Goal: Transaction & Acquisition: Purchase product/service

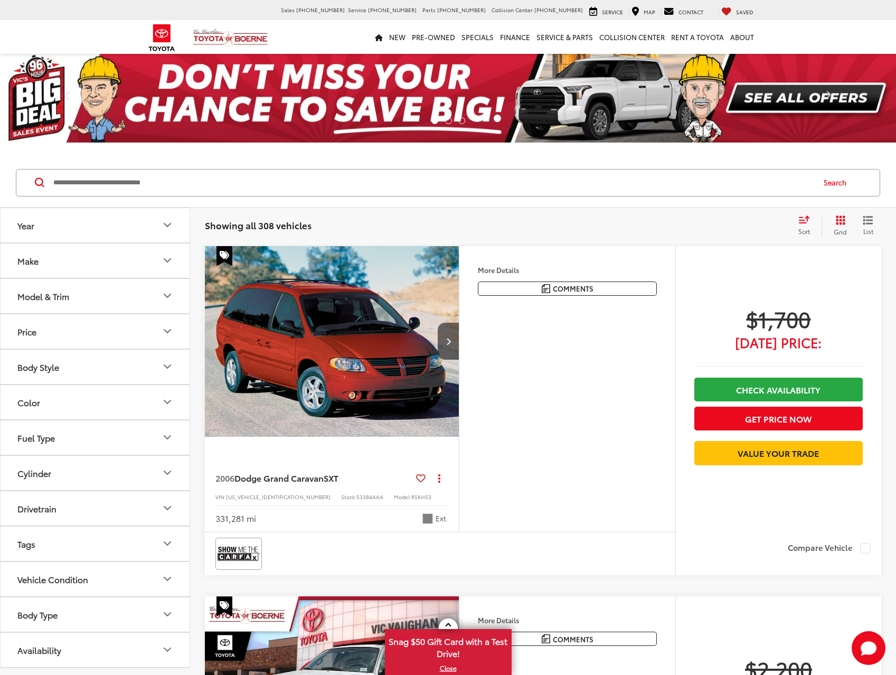
scroll to position [53, 0]
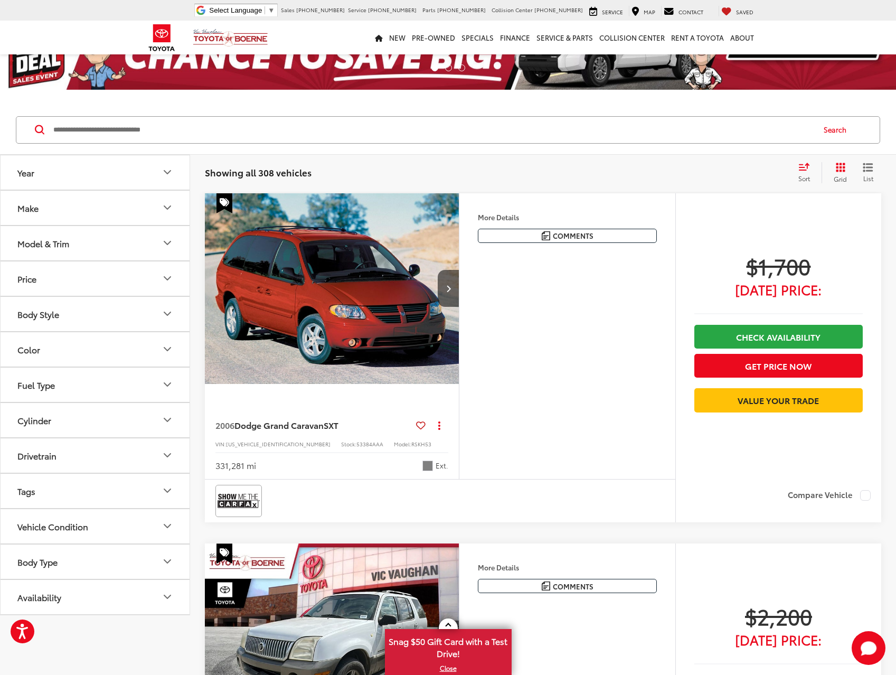
click at [169, 210] on icon "Make" at bounding box center [167, 207] width 13 height 13
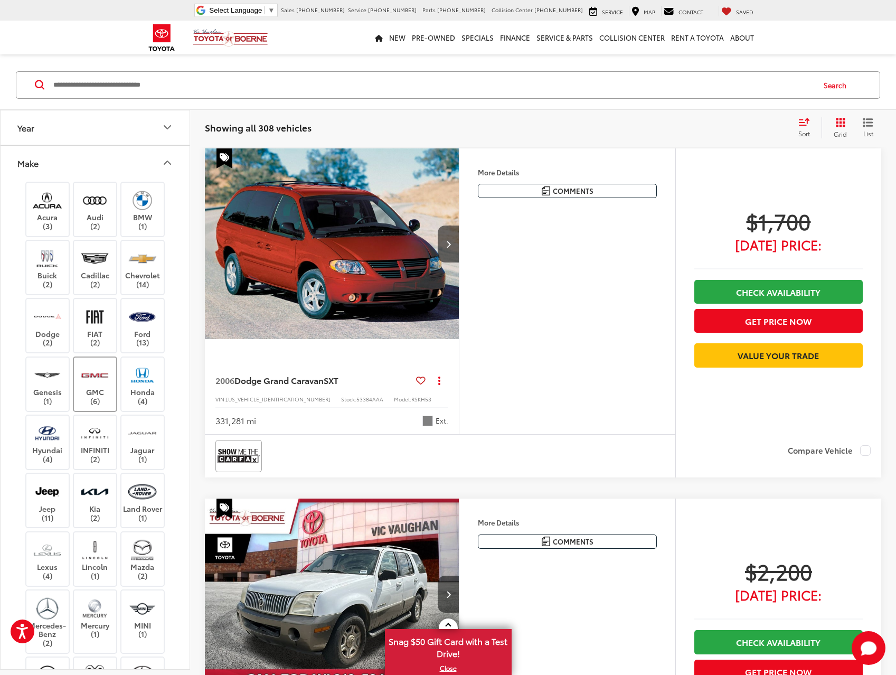
scroll to position [0, 0]
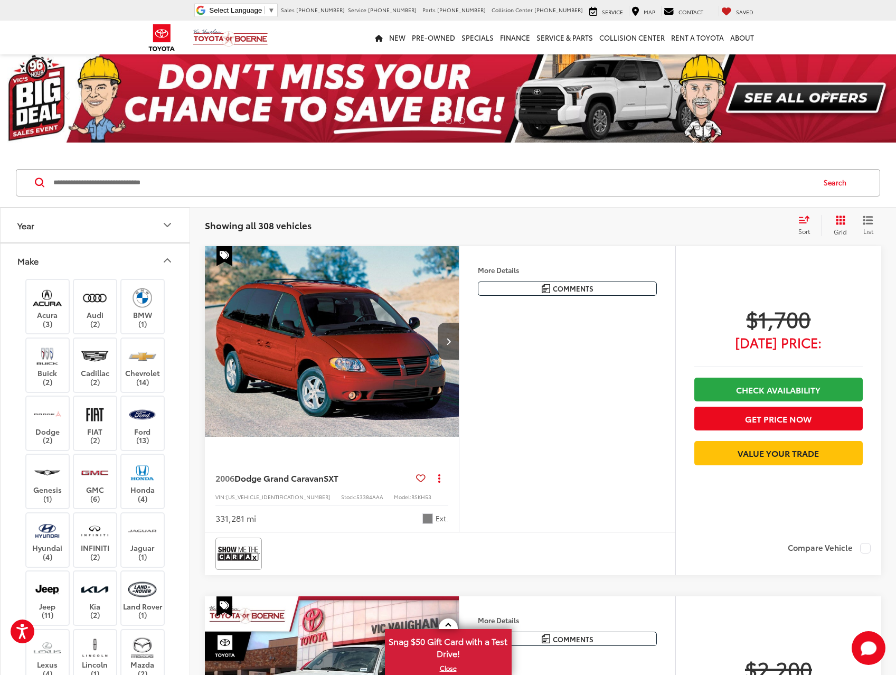
click at [166, 253] on button "Make" at bounding box center [96, 260] width 190 height 34
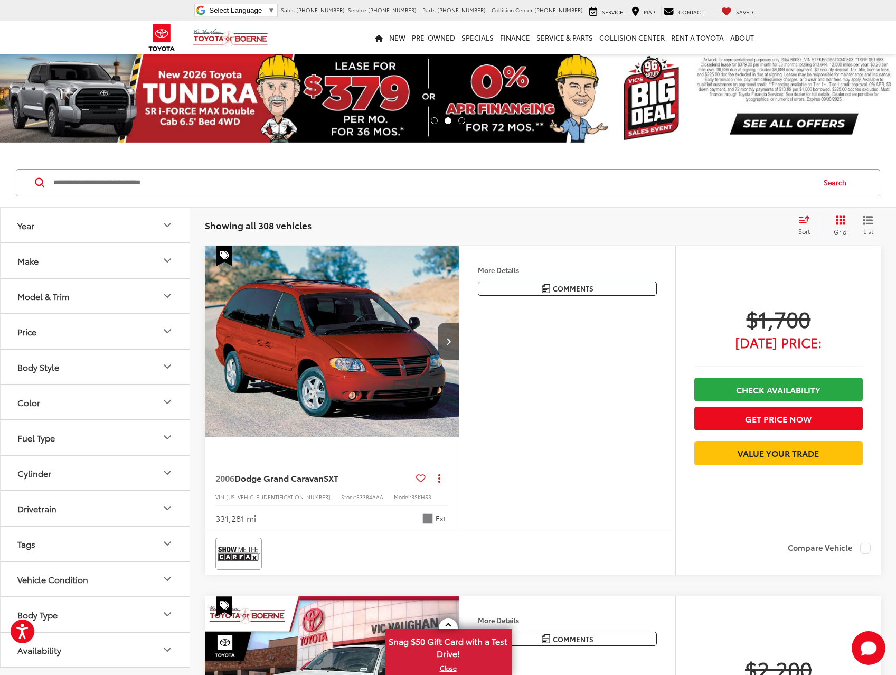
click at [163, 290] on icon "Model & Trim" at bounding box center [167, 295] width 13 height 13
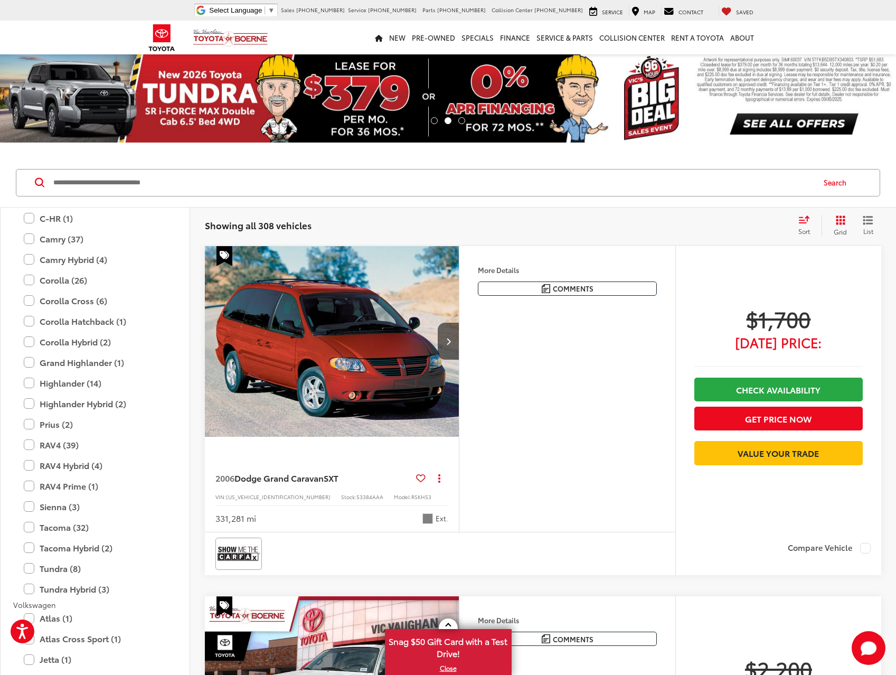
scroll to position [1953, 0]
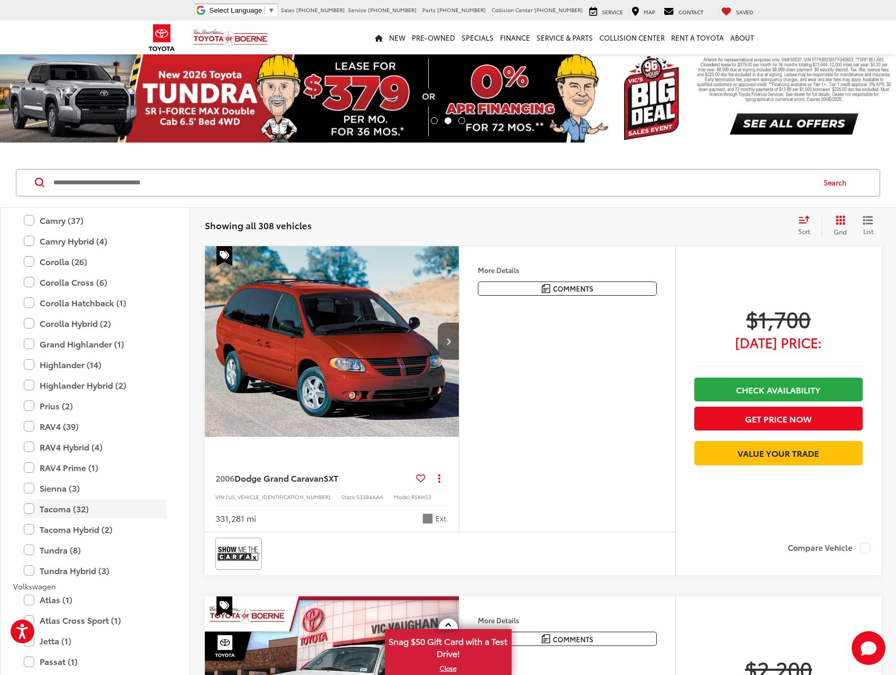
click at [29, 509] on label "Tacoma (32)" at bounding box center [95, 508] width 143 height 18
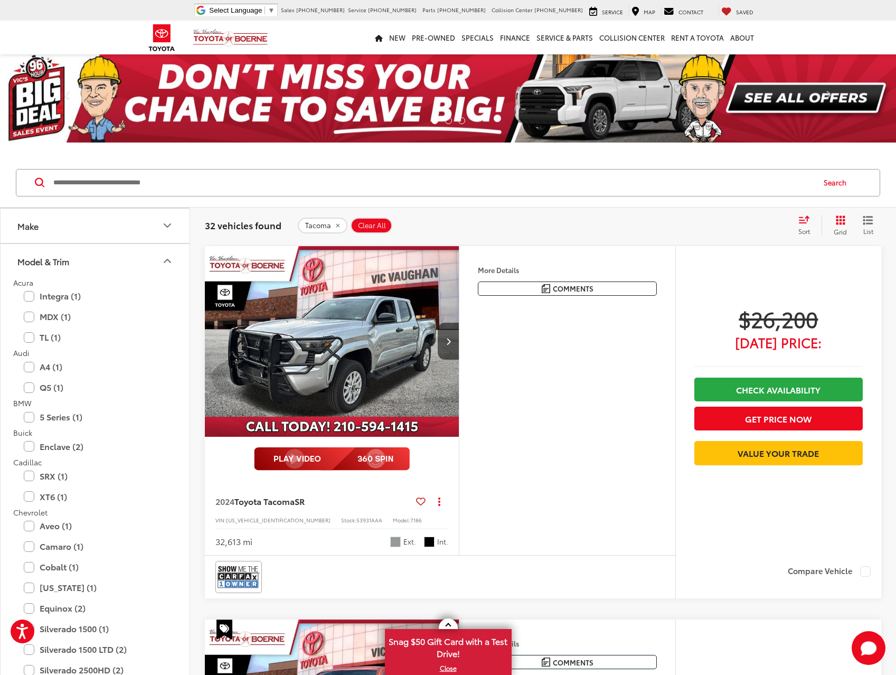
scroll to position [20, 0]
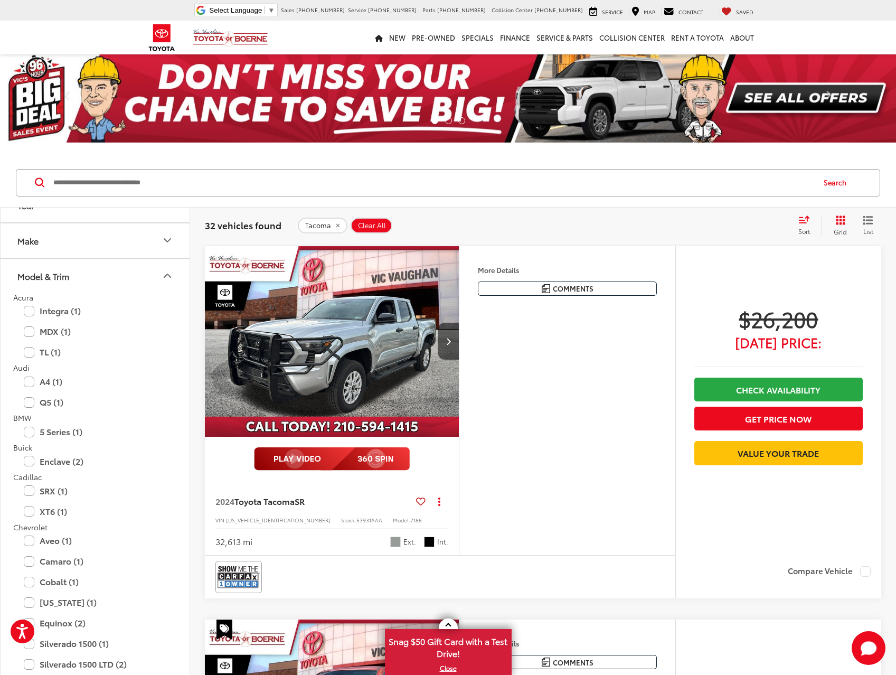
click at [167, 273] on icon "Model & Trim" at bounding box center [167, 275] width 13 height 13
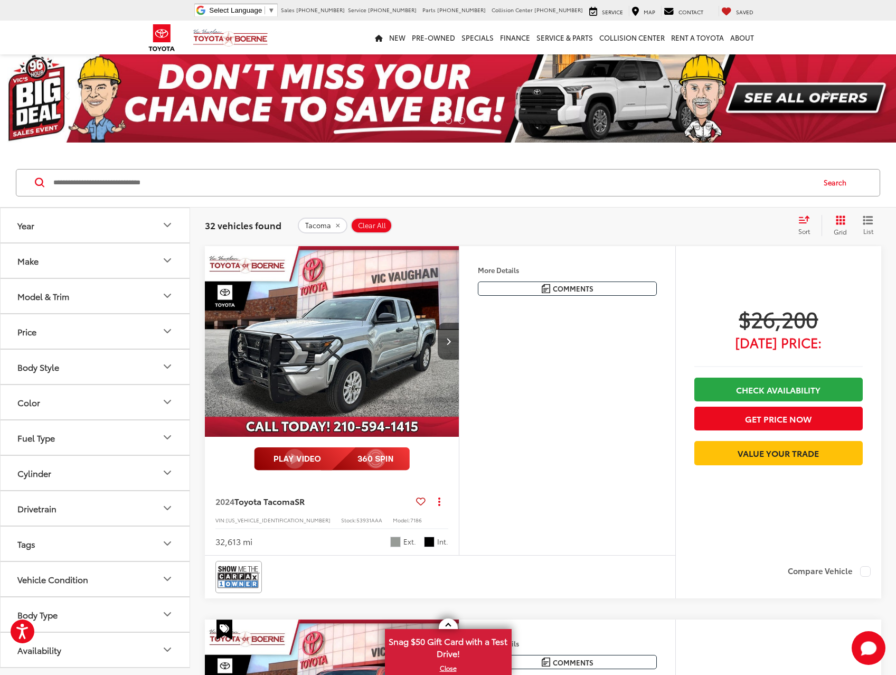
click at [169, 334] on icon "Price" at bounding box center [167, 331] width 13 height 13
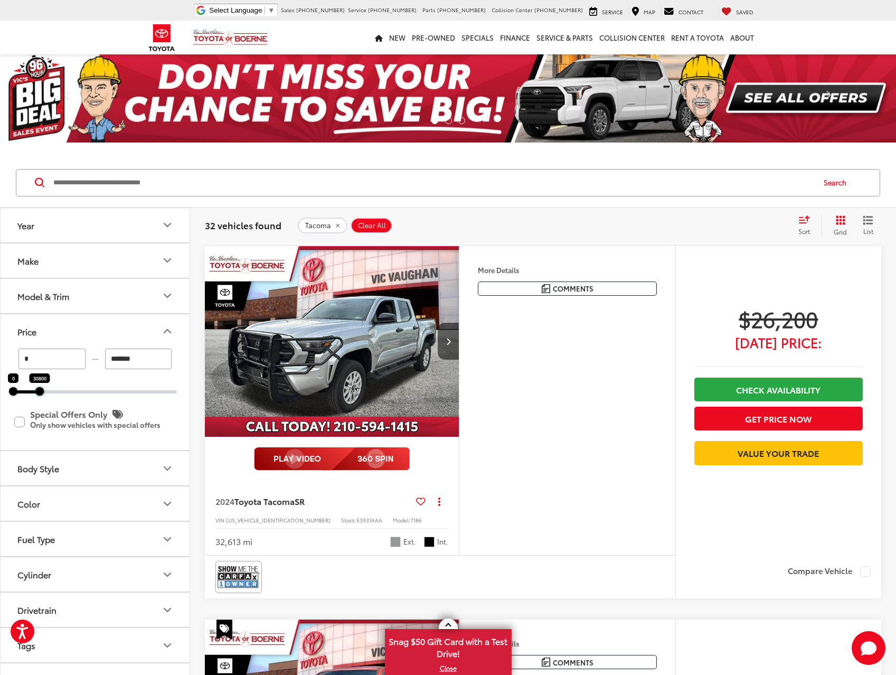
drag, startPoint x: 177, startPoint y: 390, endPoint x: 40, endPoint y: 393, distance: 137.3
click at [40, 393] on div at bounding box center [39, 391] width 8 height 8
type input "******"
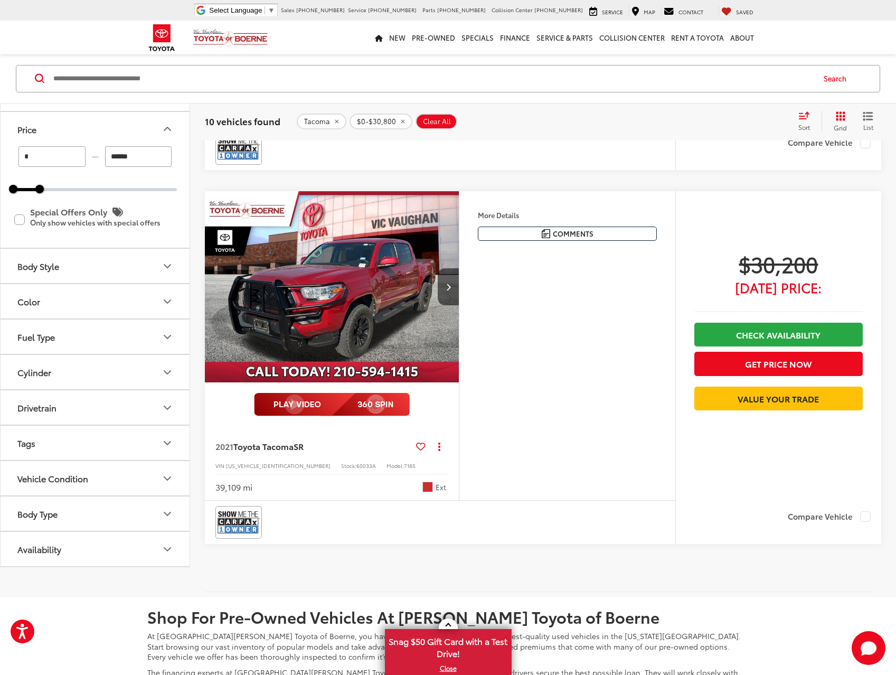
scroll to position [3431, 0]
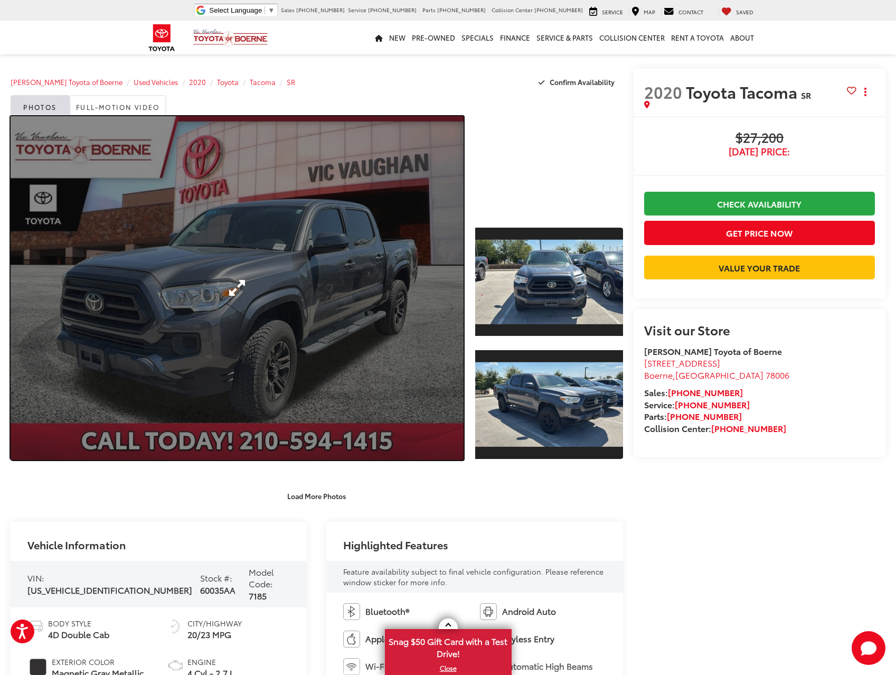
click at [438, 382] on link "Expand Photo 0" at bounding box center [237, 288] width 453 height 344
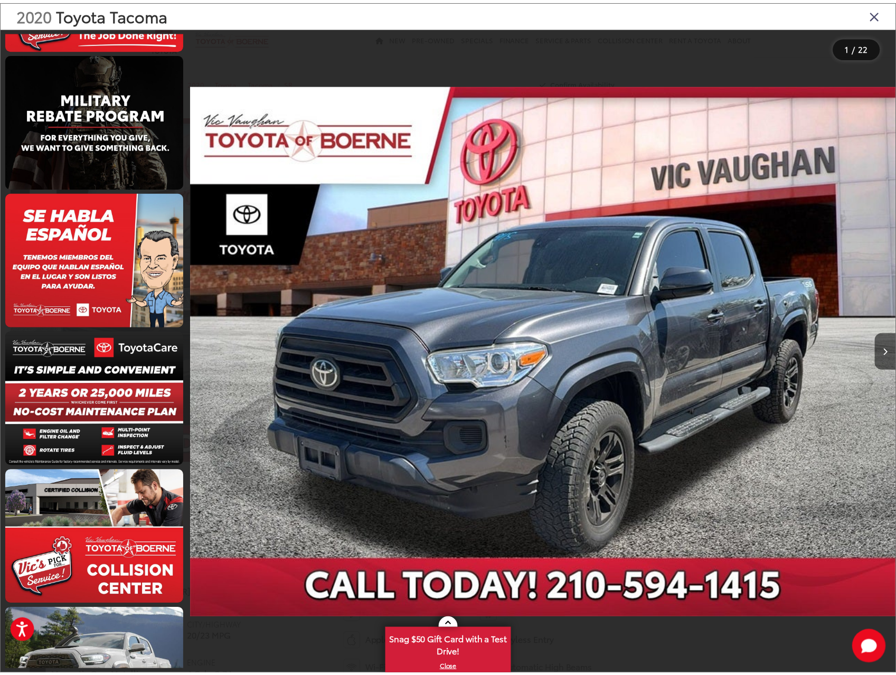
scroll to position [2416, 0]
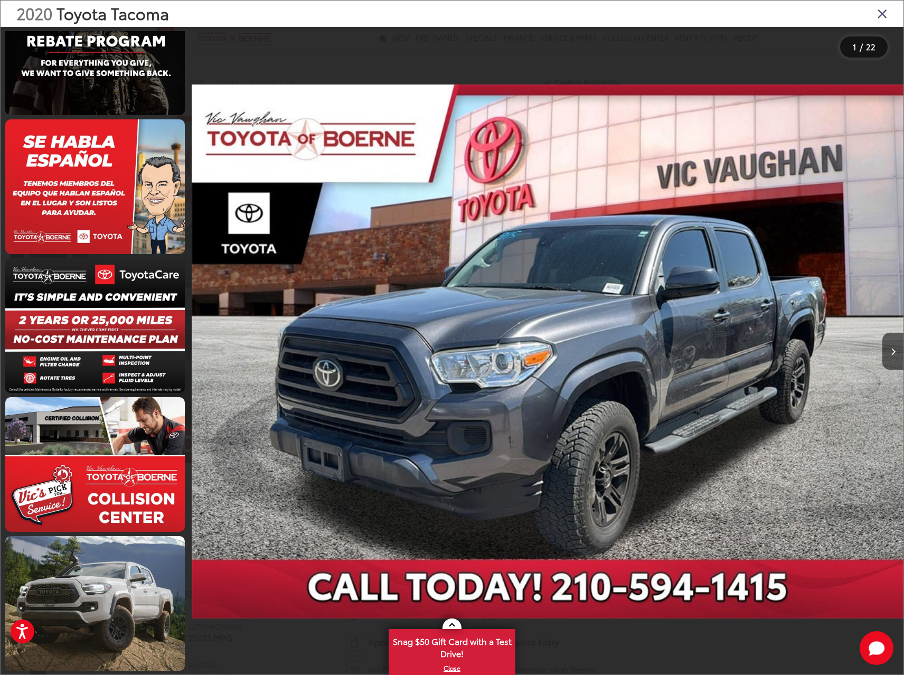
click at [880, 16] on icon "Close gallery" at bounding box center [882, 13] width 11 height 14
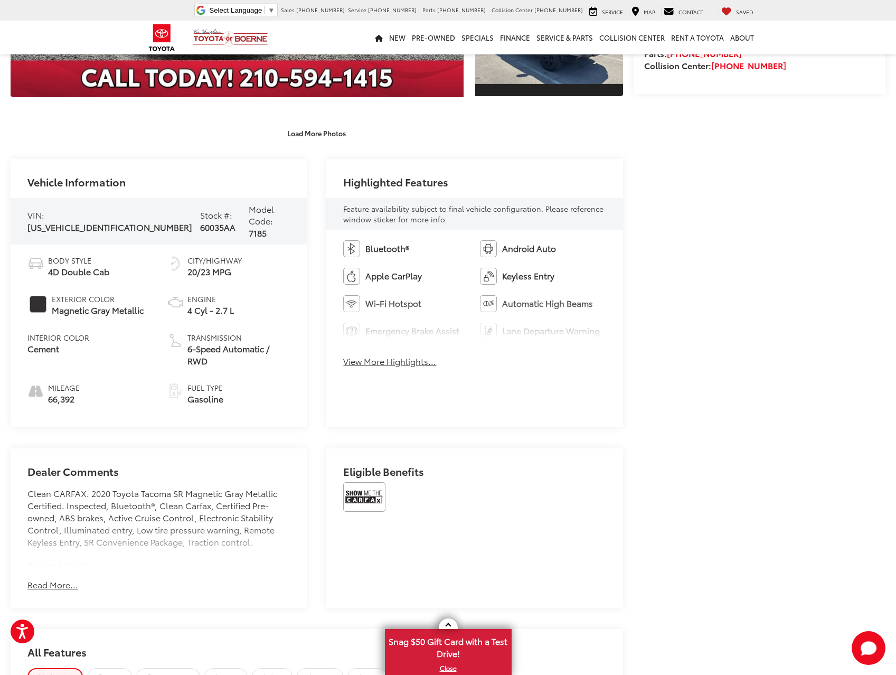
scroll to position [369, 0]
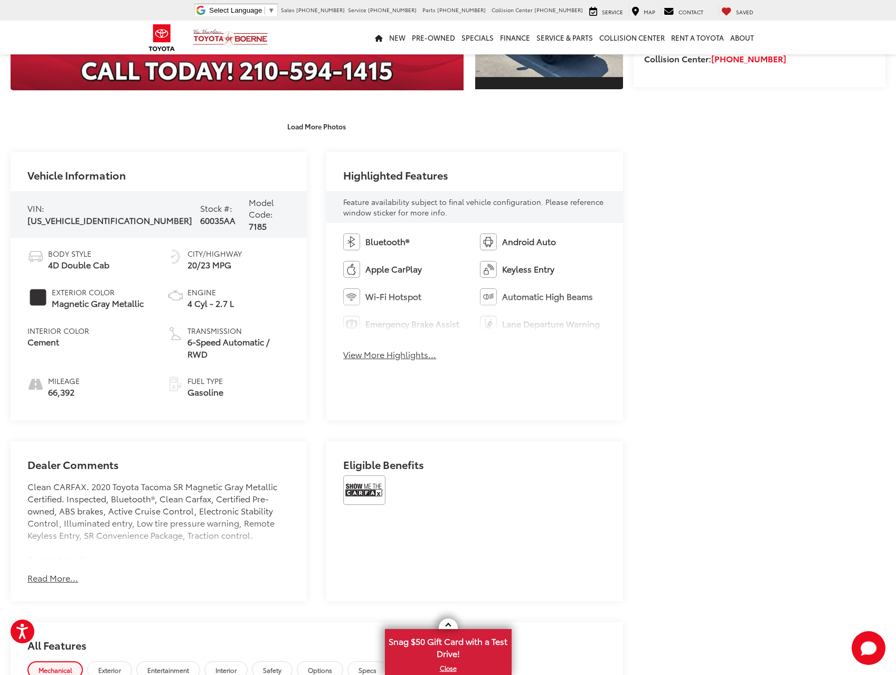
click at [400, 350] on button "View More Highlights..." at bounding box center [389, 354] width 93 height 12
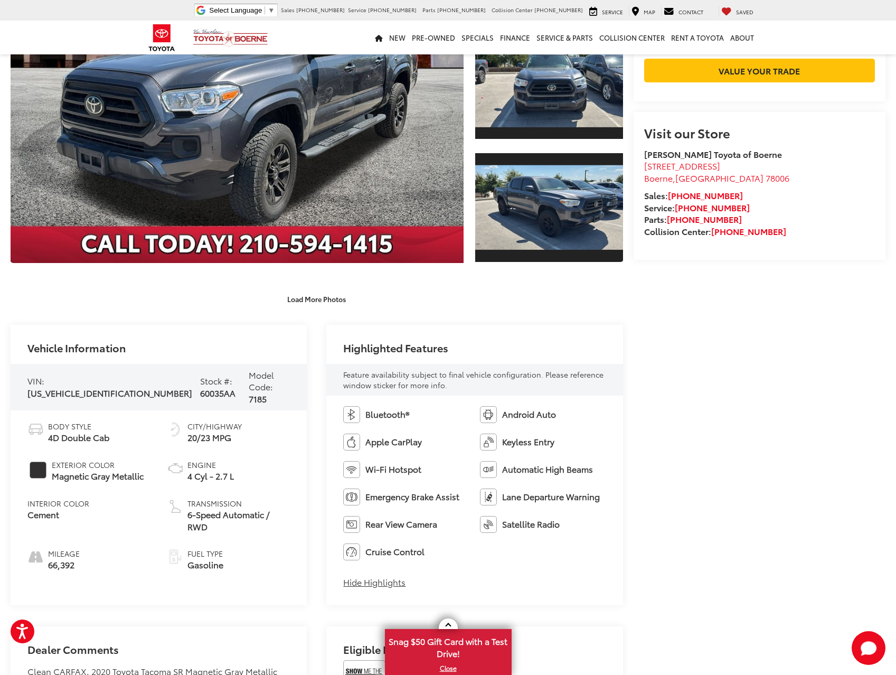
scroll to position [0, 0]
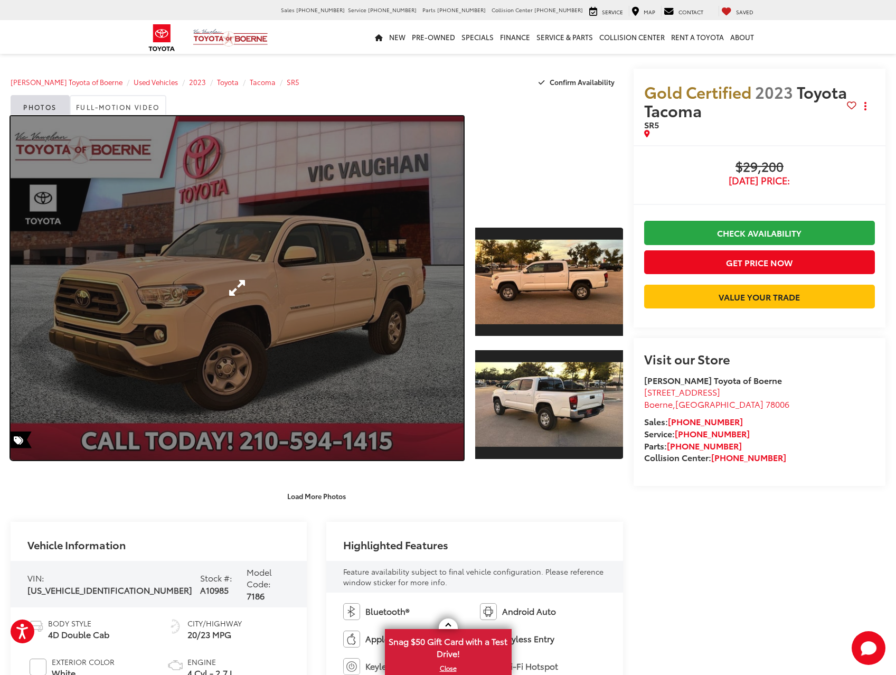
click at [302, 318] on link "Expand Photo 0" at bounding box center [237, 288] width 453 height 344
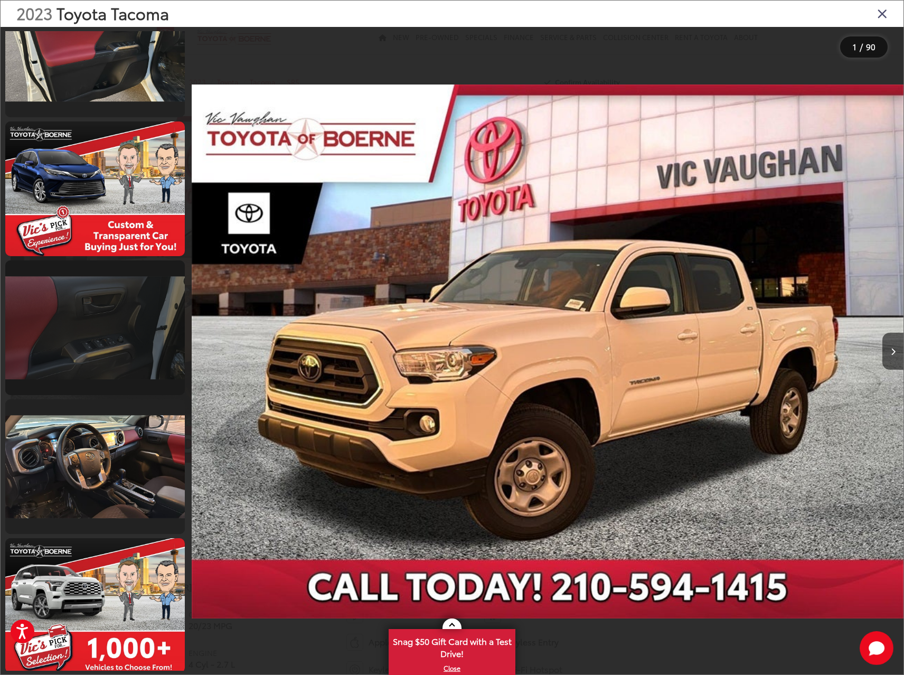
scroll to position [1795, 0]
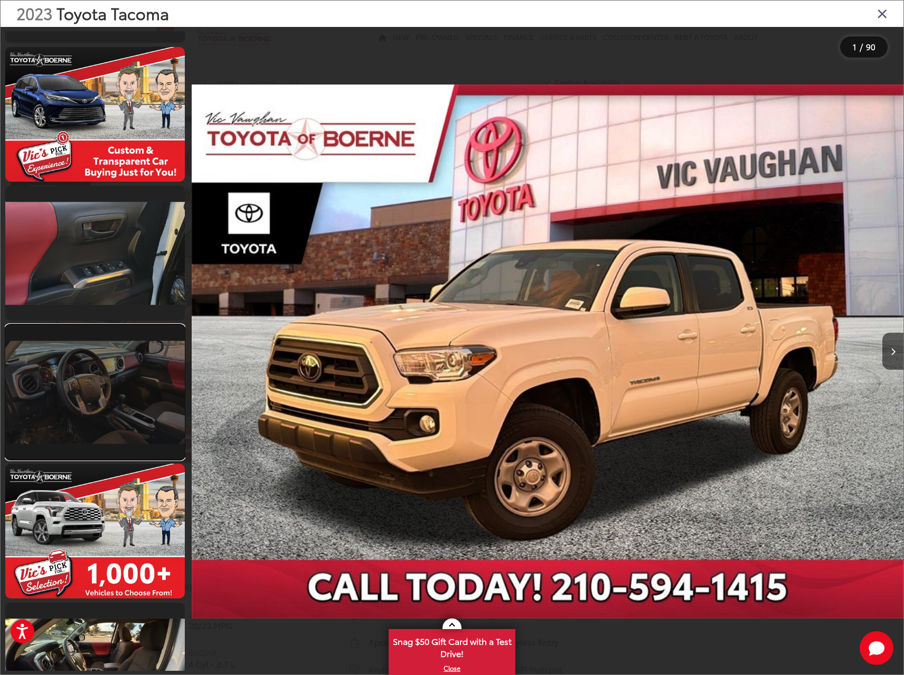
click at [115, 391] on link at bounding box center [94, 392] width 179 height 135
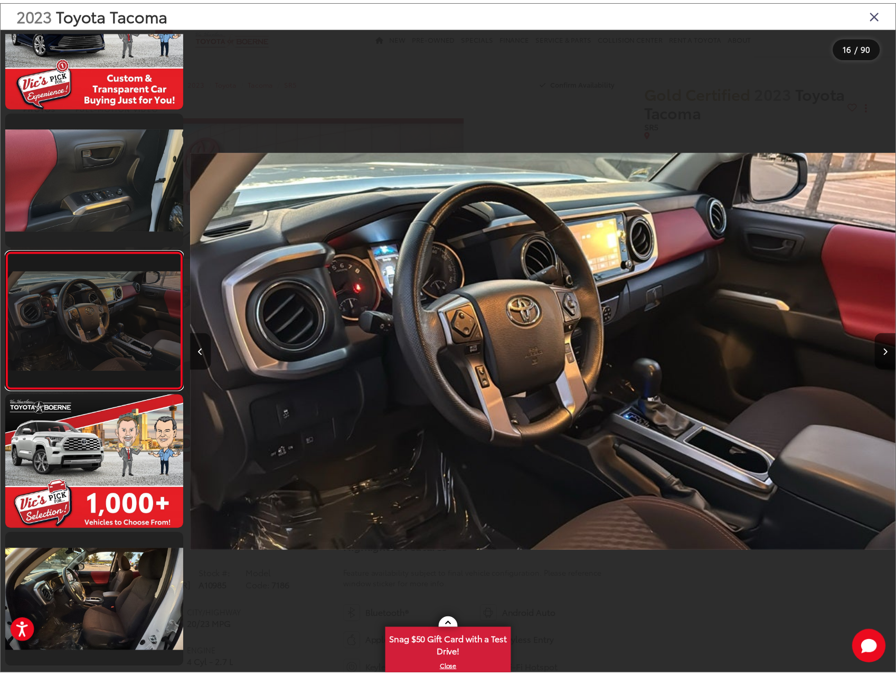
scroll to position [0, 0]
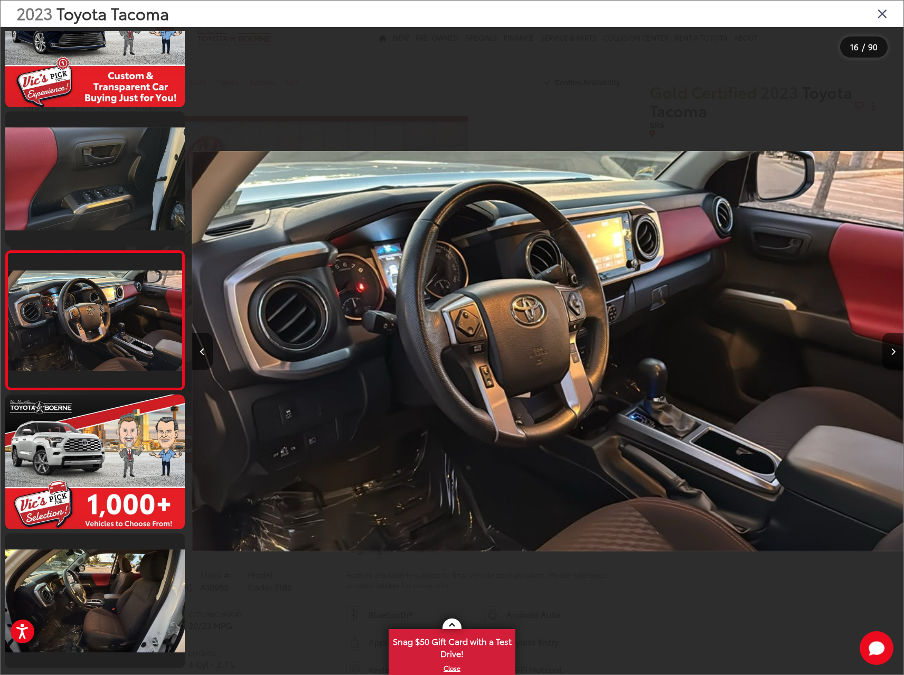
click at [879, 16] on icon "Close gallery" at bounding box center [882, 13] width 11 height 14
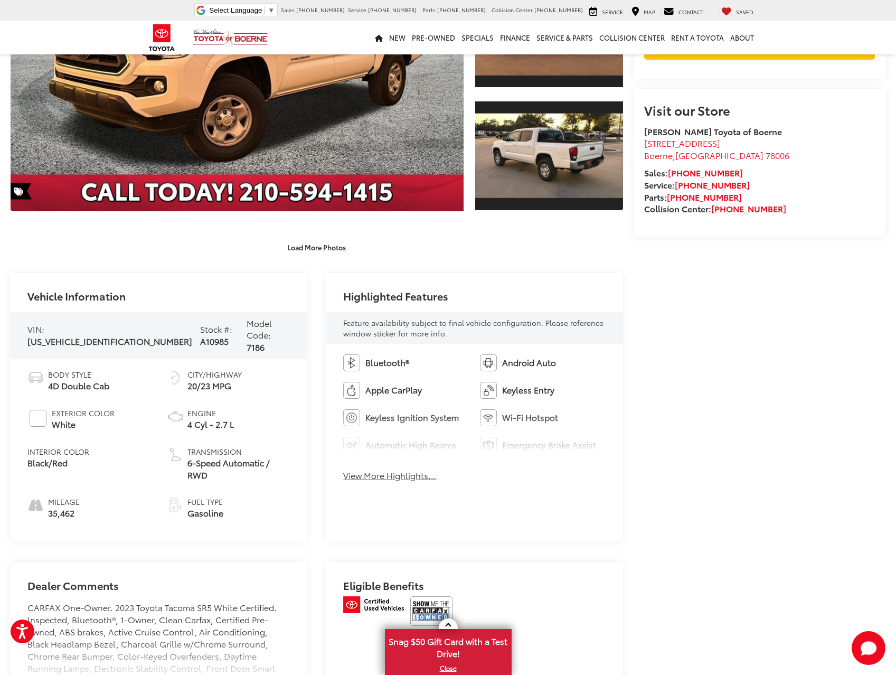
scroll to position [369, 0]
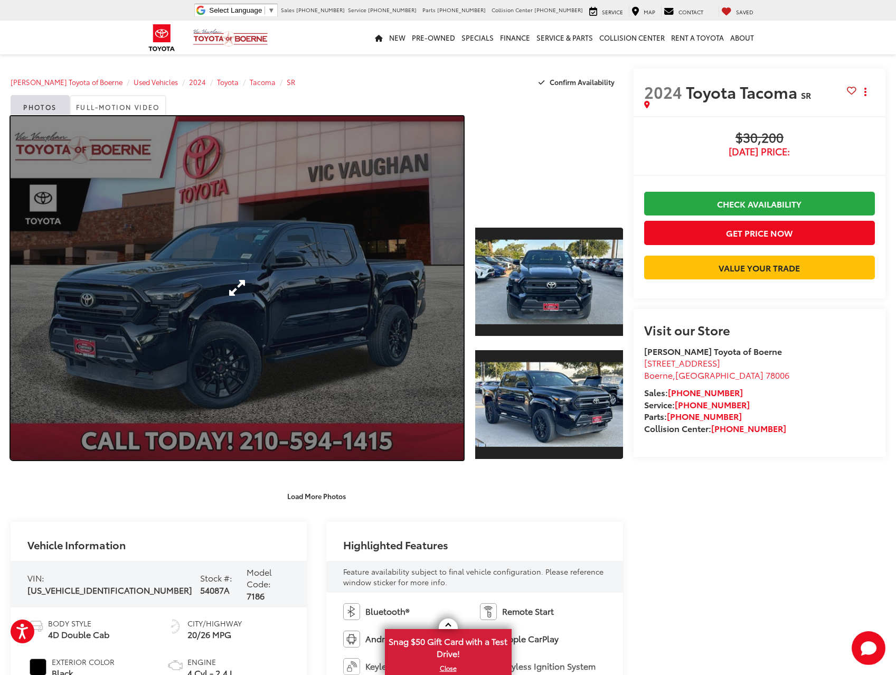
click at [391, 300] on link "Expand Photo 0" at bounding box center [237, 288] width 453 height 344
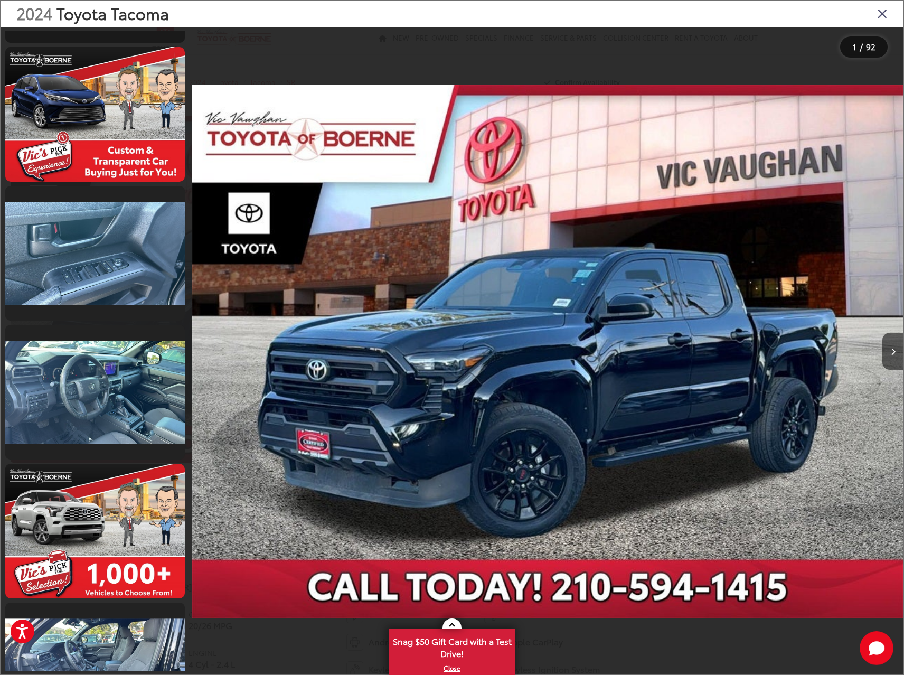
scroll to position [1847, 0]
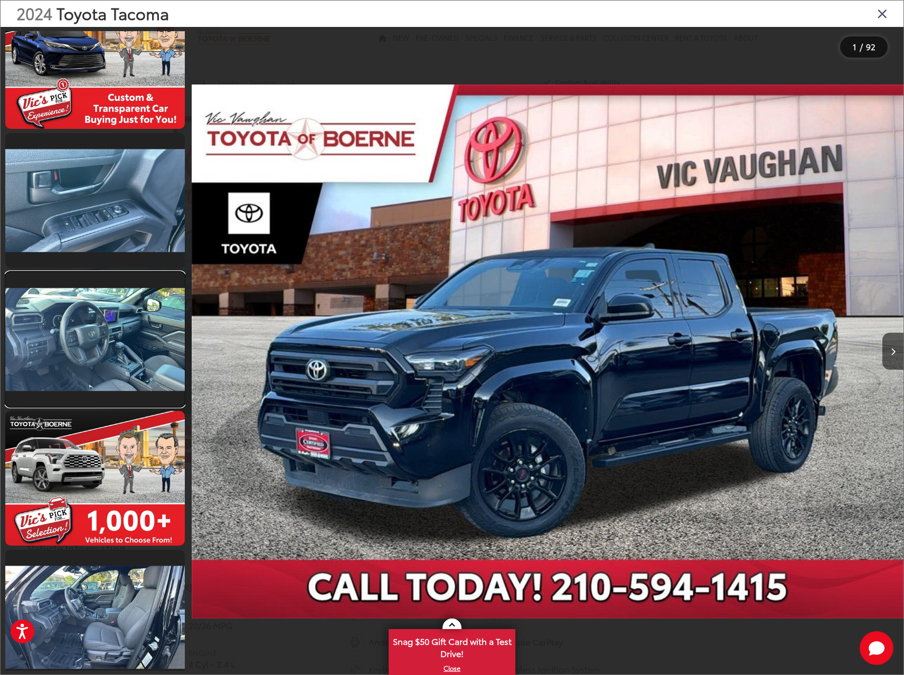
click at [99, 308] on link at bounding box center [94, 339] width 179 height 135
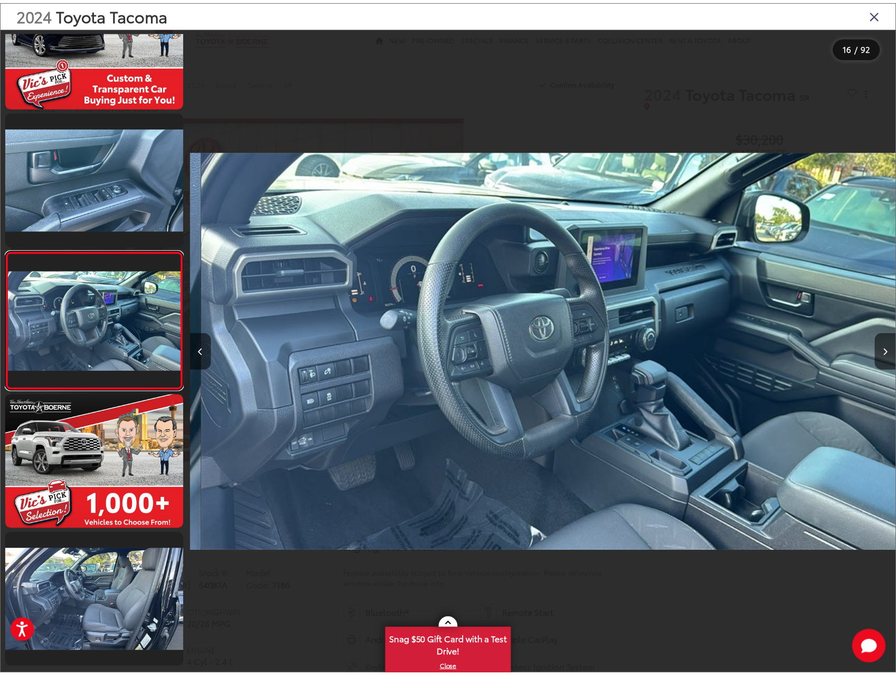
scroll to position [0, 10673]
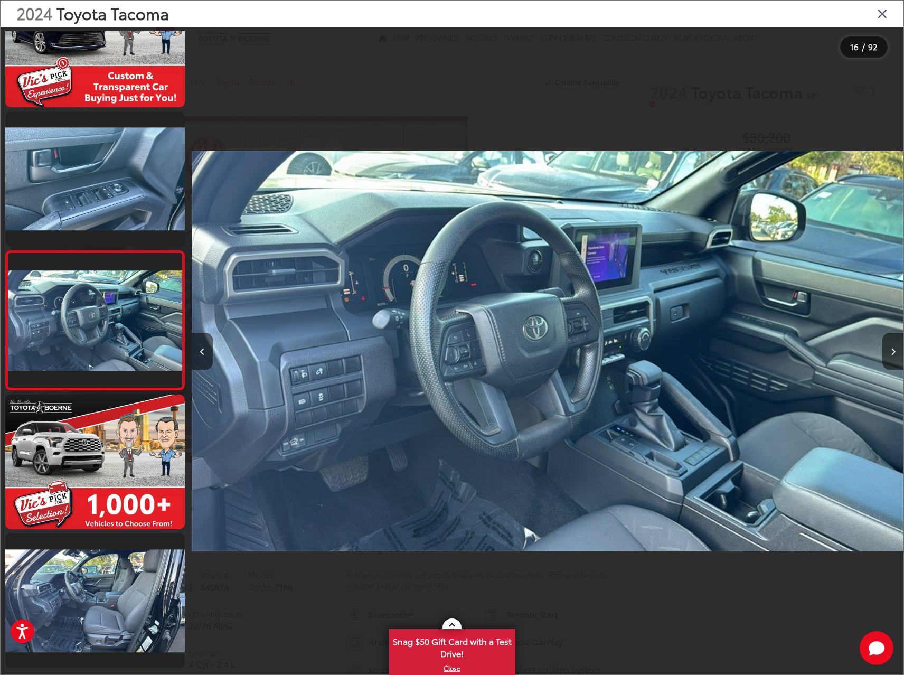
click at [878, 10] on icon "Close gallery" at bounding box center [882, 13] width 11 height 14
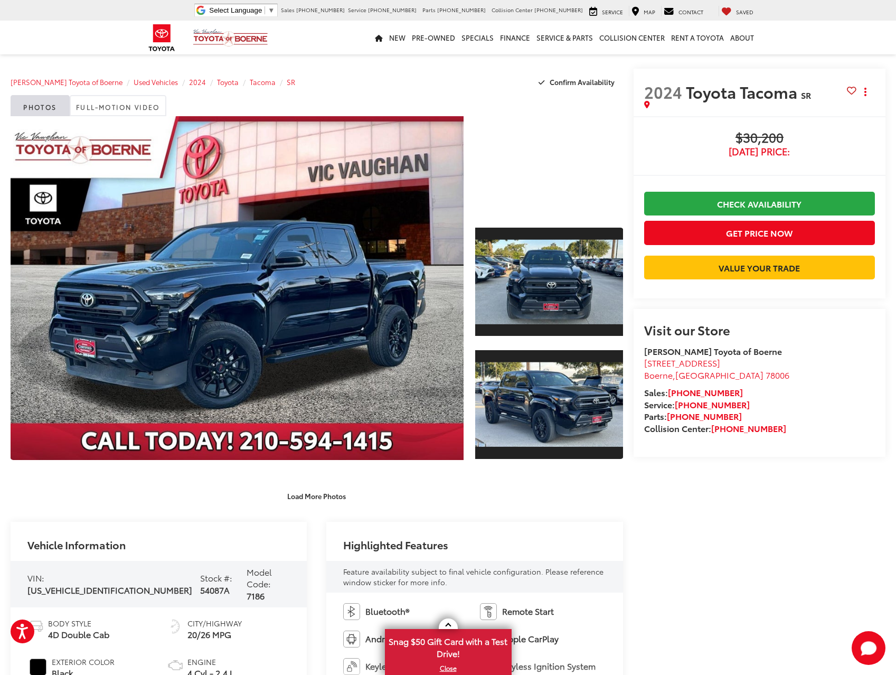
scroll to position [0, 0]
